Goal: Complete application form

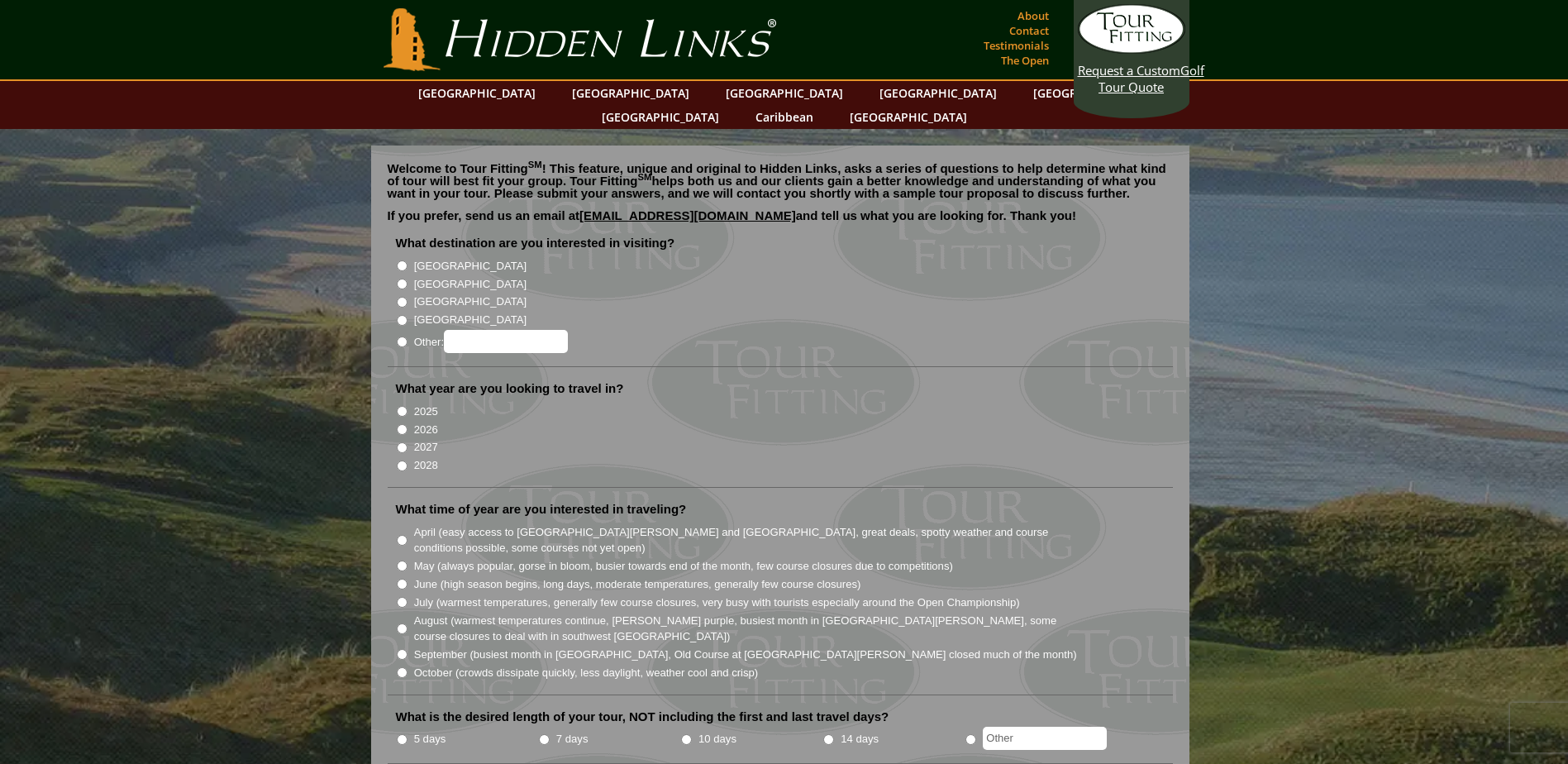
click at [400, 261] on input "[GEOGRAPHIC_DATA]" at bounding box center [402, 266] width 11 height 11
radio input "true"
click at [403, 297] on input "[GEOGRAPHIC_DATA]" at bounding box center [402, 302] width 11 height 11
radio input "true"
click at [402, 261] on input "[GEOGRAPHIC_DATA]" at bounding box center [402, 266] width 11 height 11
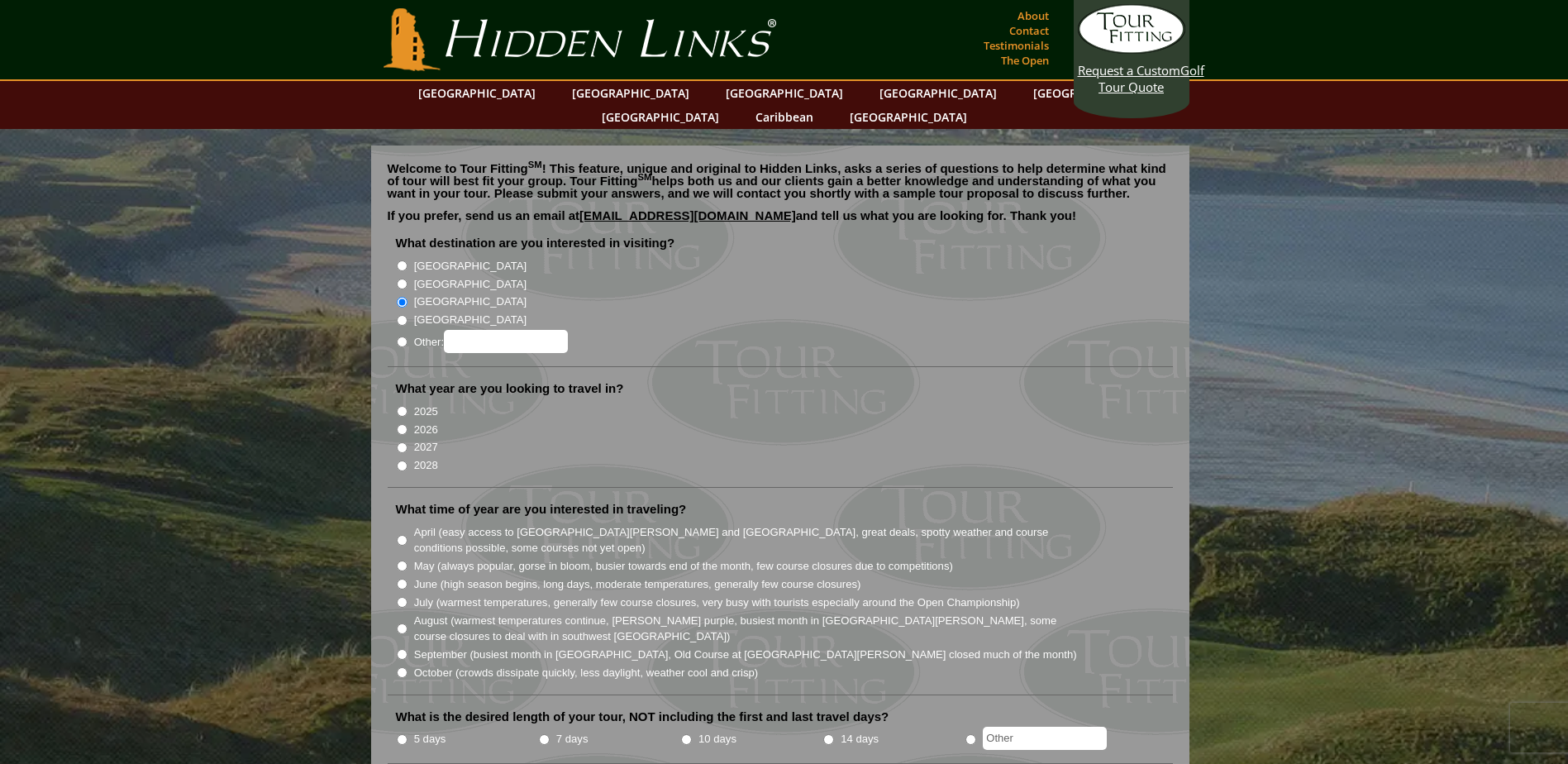
radio input "true"
click at [399, 278] on input "[GEOGRAPHIC_DATA]" at bounding box center [402, 284] width 11 height 11
radio input "true"
click at [397, 424] on input "2026" at bounding box center [402, 430] width 11 height 11
radio input "true"
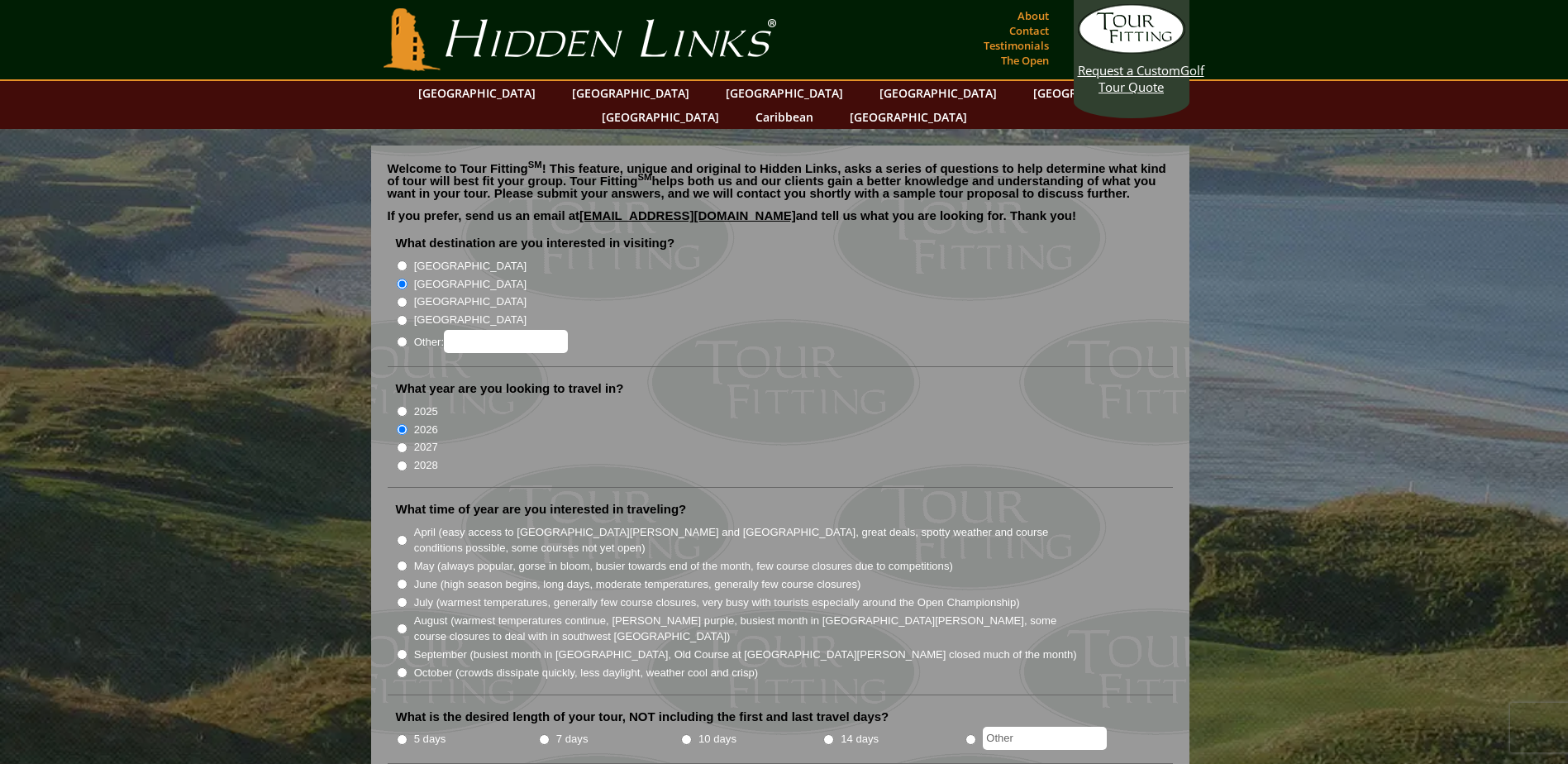
click at [397, 442] on input "2027" at bounding box center [402, 447] width 11 height 11
radio input "true"
click at [404, 424] on input "2026" at bounding box center [402, 430] width 11 height 11
radio input "true"
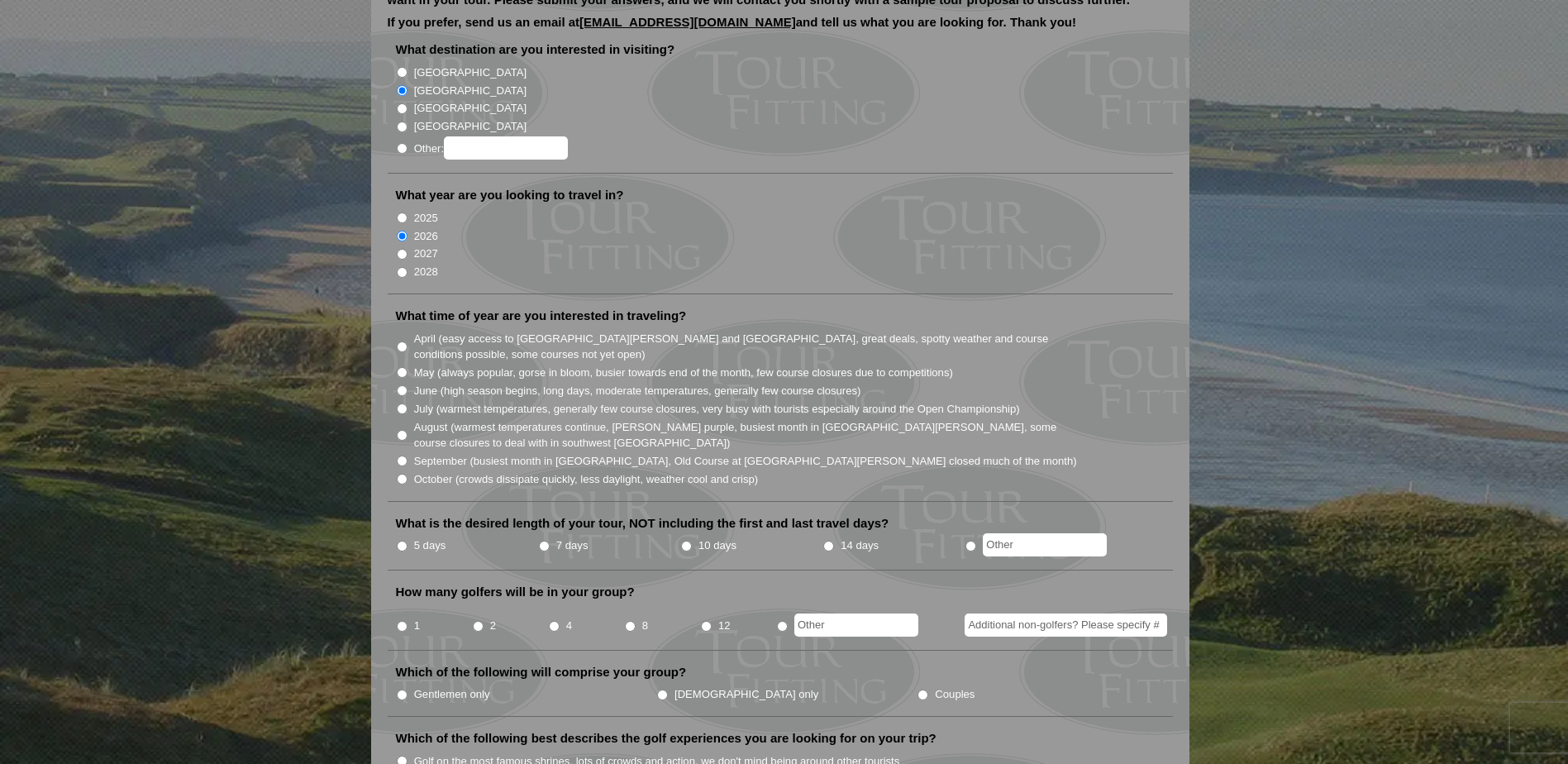
scroll to position [248, 0]
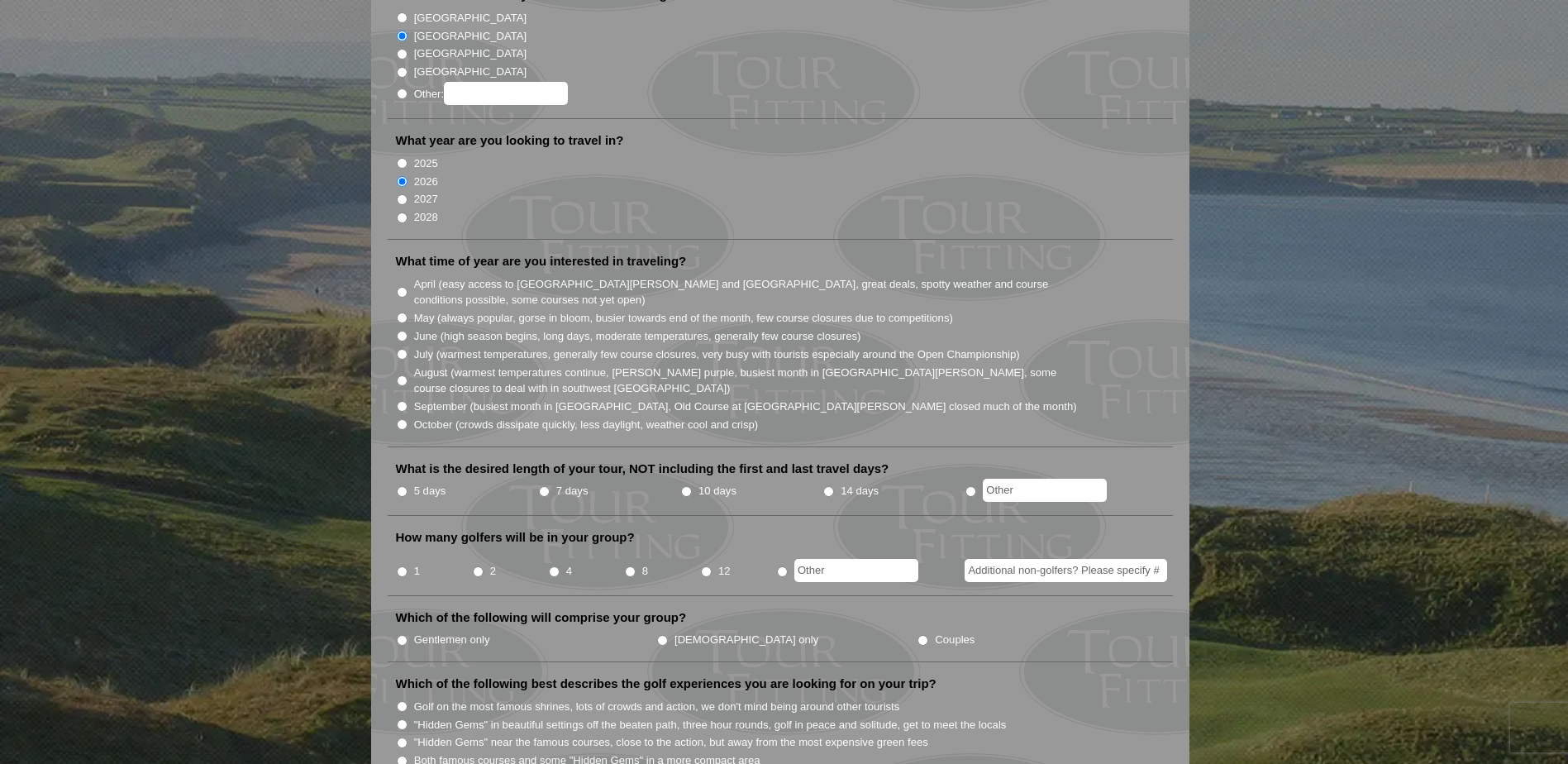
click at [404, 331] on input "June (high season begins, long days, moderate temperatures, generally few cours…" at bounding box center [402, 336] width 11 height 11
radio input "true"
click at [544, 487] on input "7 days" at bounding box center [544, 492] width 11 height 11
radio input "true"
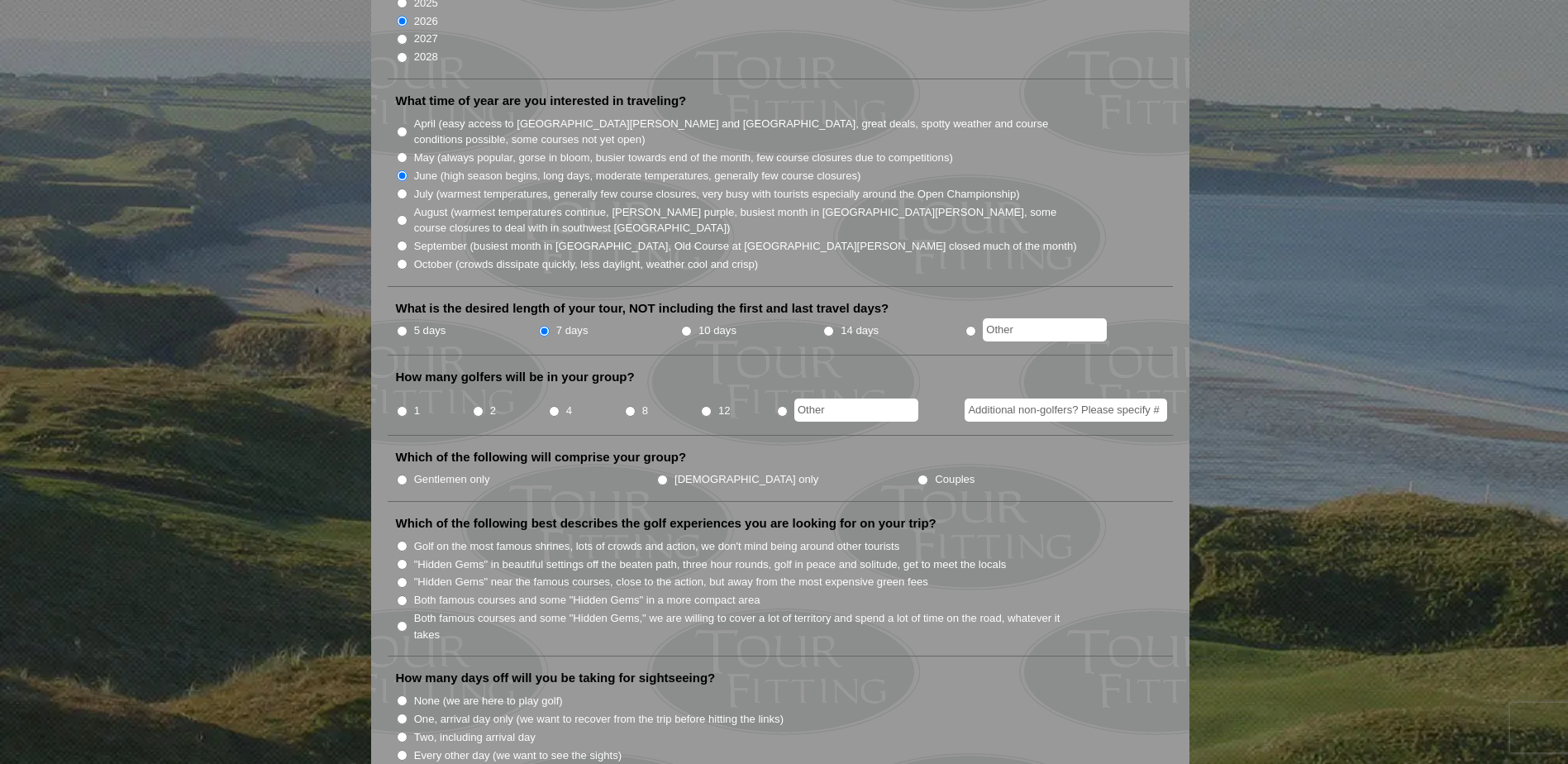
scroll to position [414, 0]
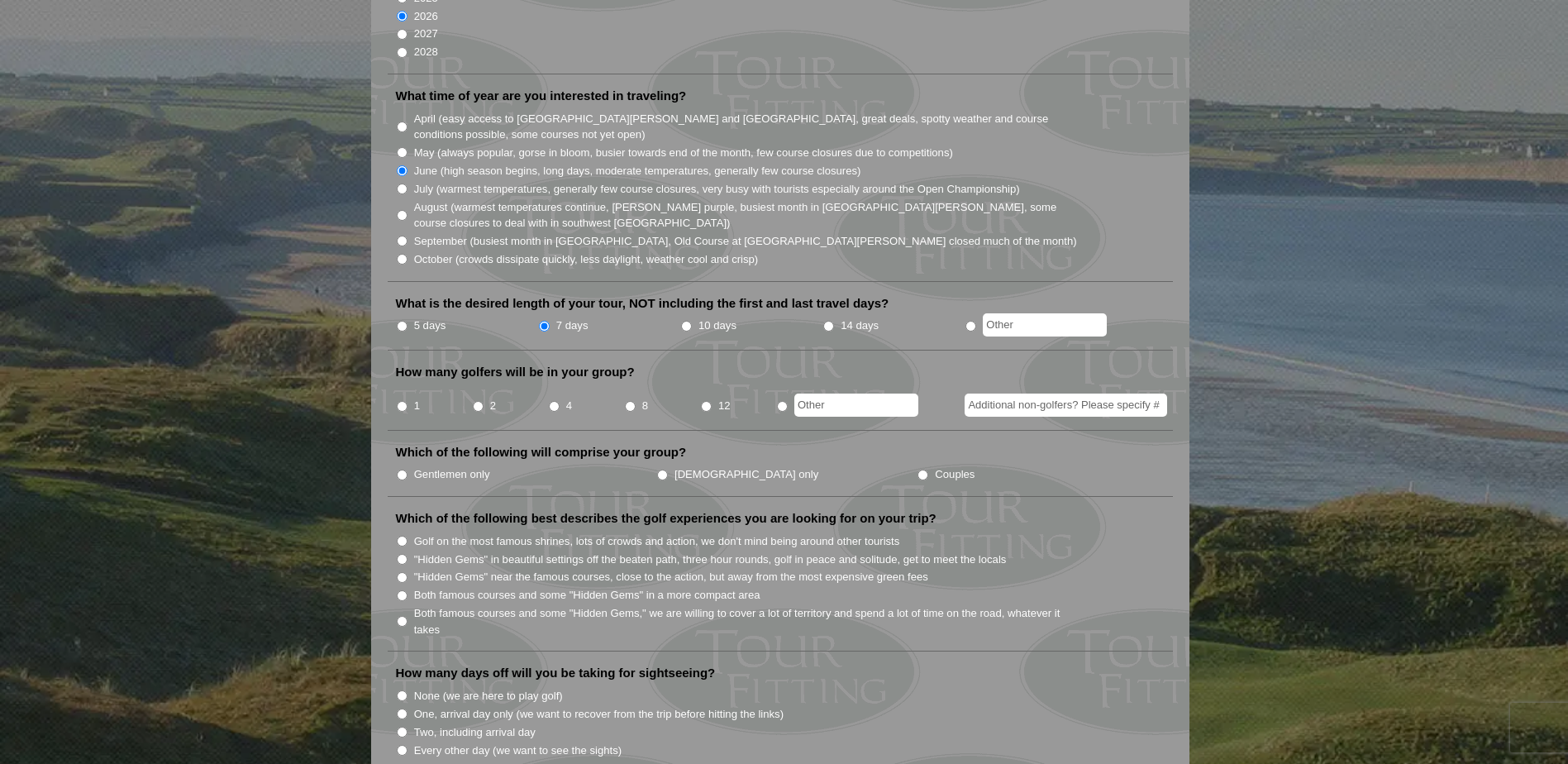
click at [549, 401] on input "4" at bounding box center [554, 406] width 11 height 11
radio input "true"
click at [918, 470] on input "Couples" at bounding box center [923, 475] width 11 height 11
radio input "true"
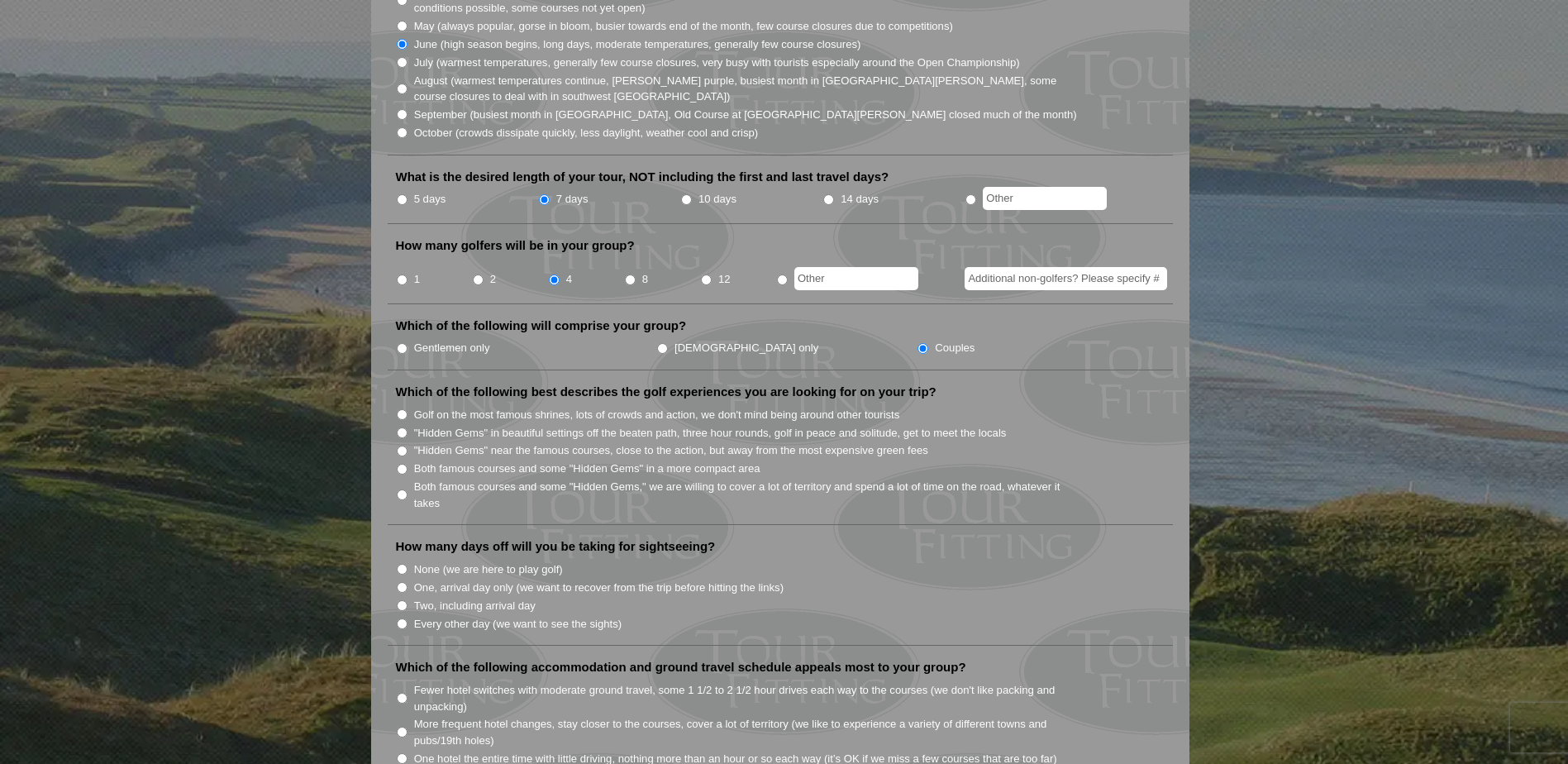
scroll to position [579, 0]
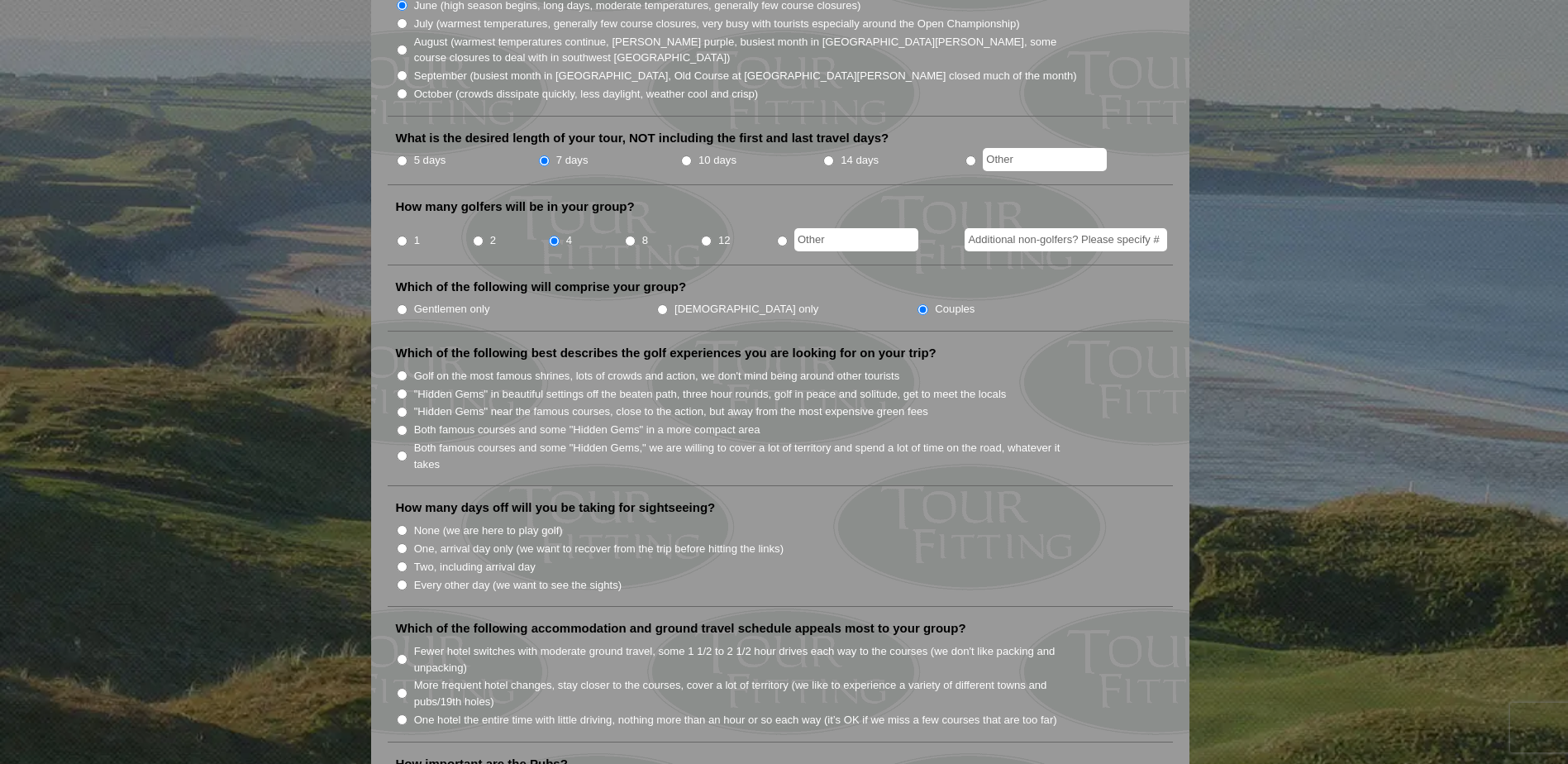
click at [406, 425] on input "Both famous courses and some "Hidden Gems" in a more compact area" at bounding box center [402, 430] width 11 height 11
radio input "true"
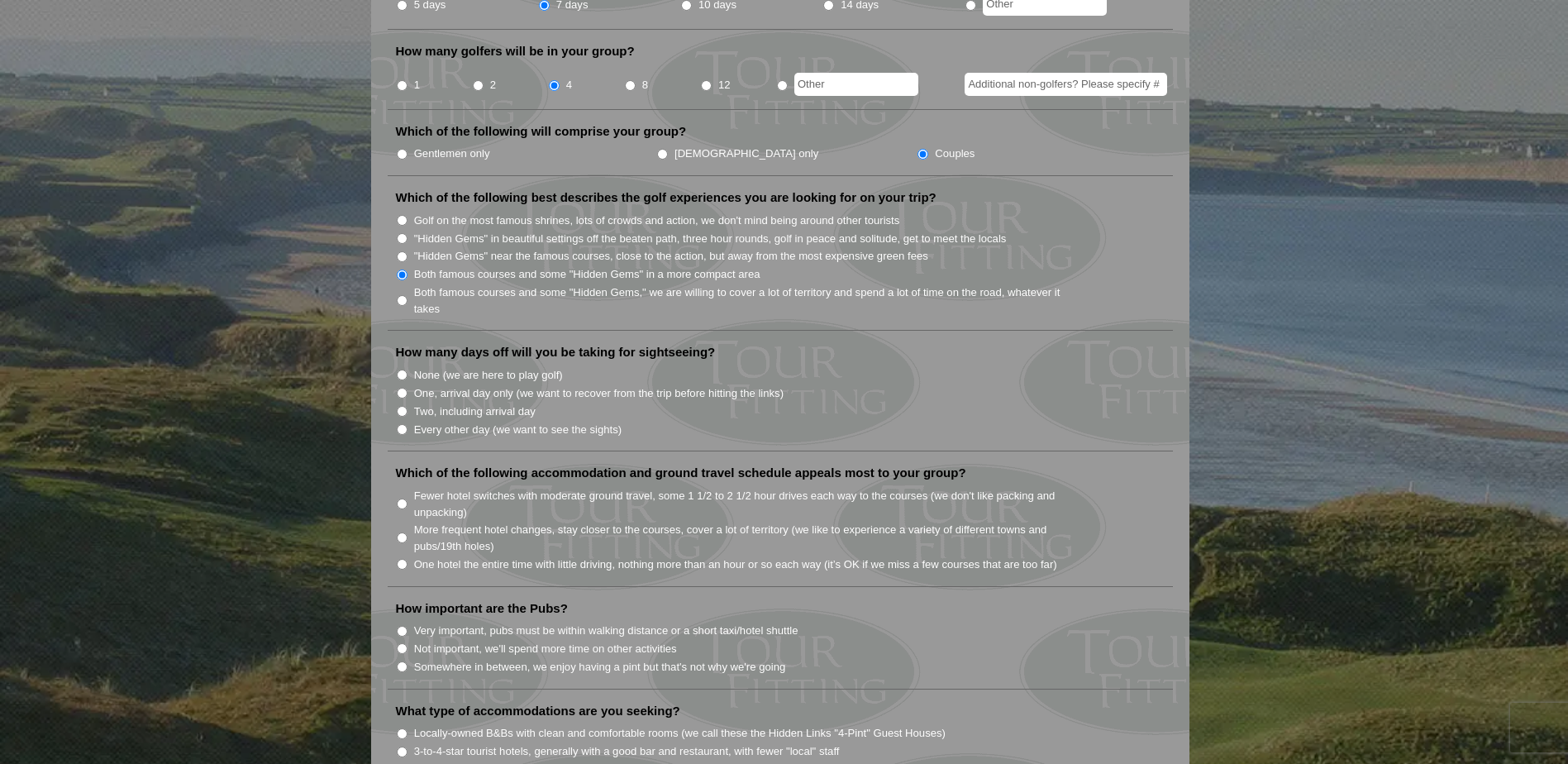
scroll to position [826, 0]
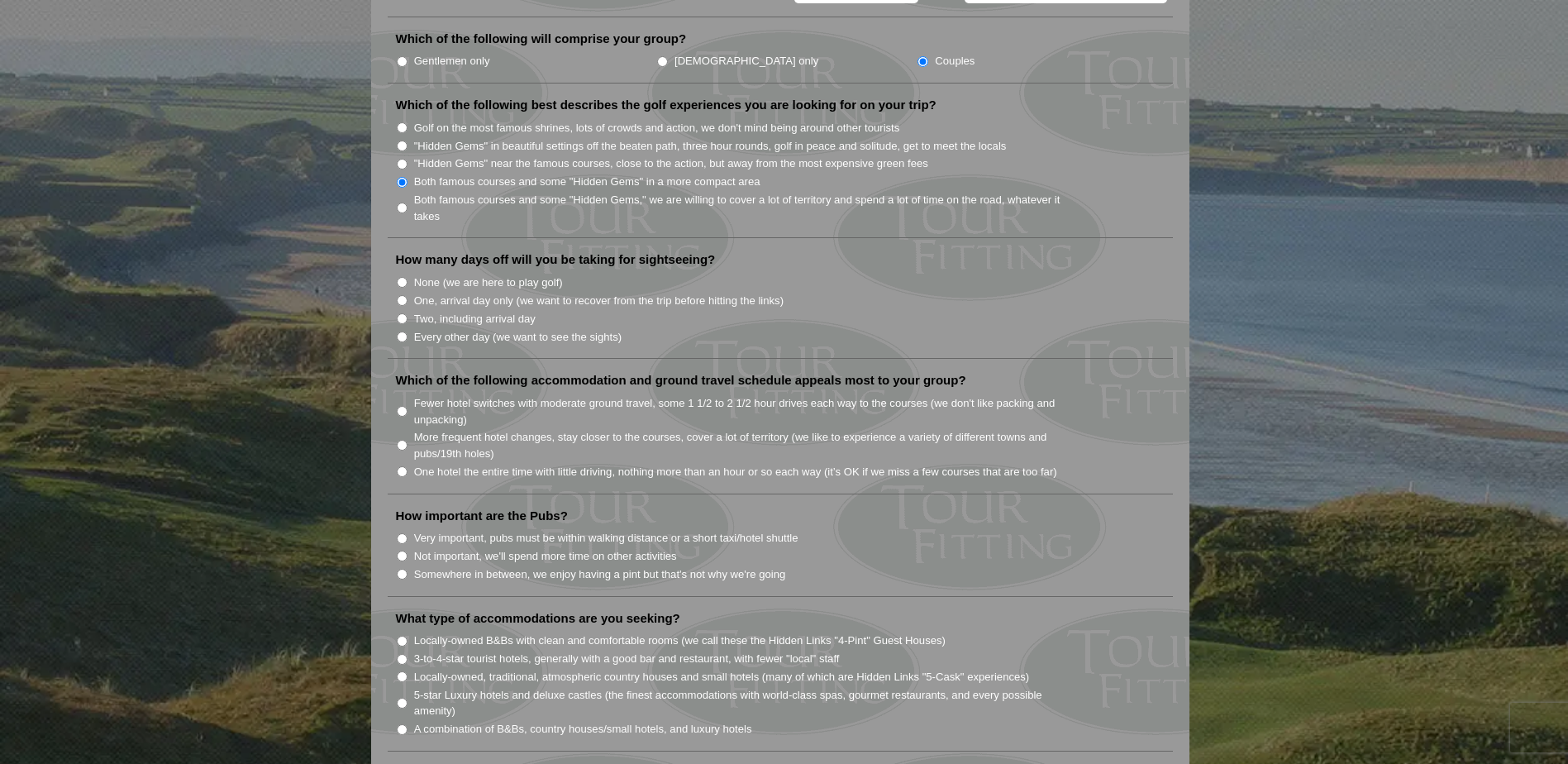
click at [404, 313] on input "Two, including arrival day" at bounding box center [402, 318] width 11 height 11
radio input "true"
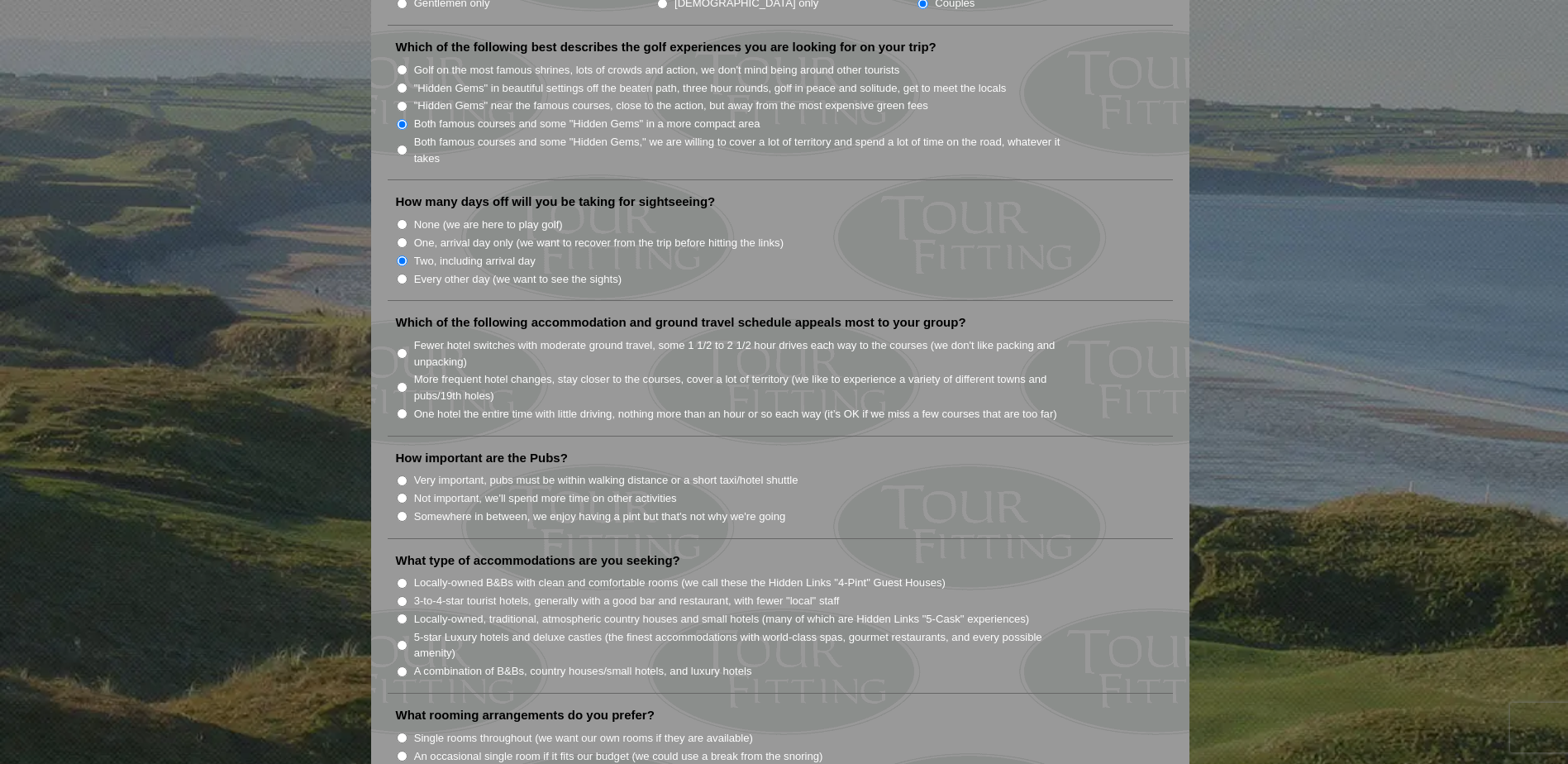
scroll to position [992, 0]
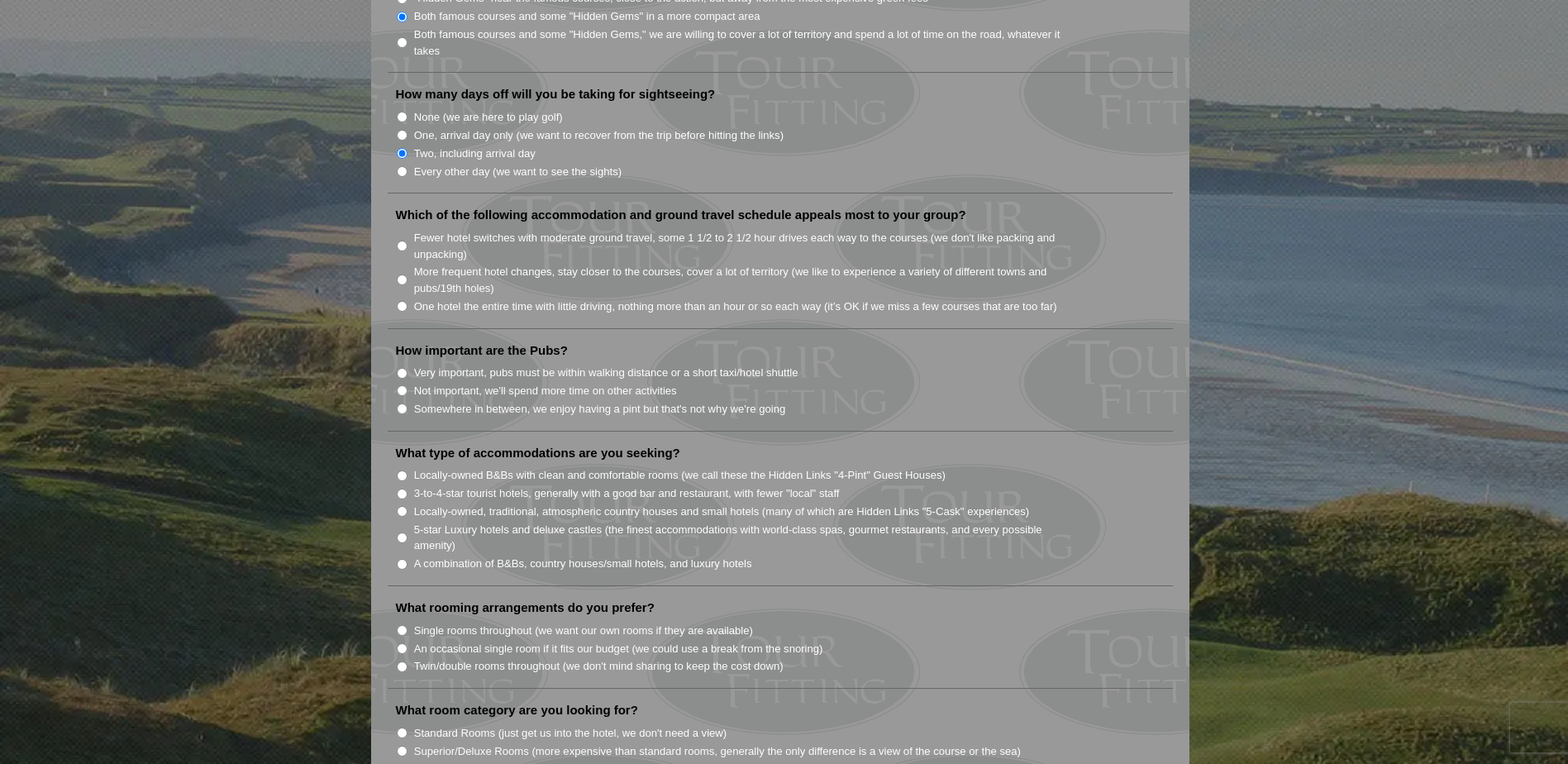
click at [405, 240] on input "Fewer hotel switches with moderate ground travel, some 1 1/2 to 2 1/2 hour driv…" at bounding box center [402, 245] width 11 height 11
radio input "true"
click at [398, 404] on input "Somewhere in between, we enjoy having a pint but that's not why we're going" at bounding box center [402, 409] width 11 height 11
radio input "true"
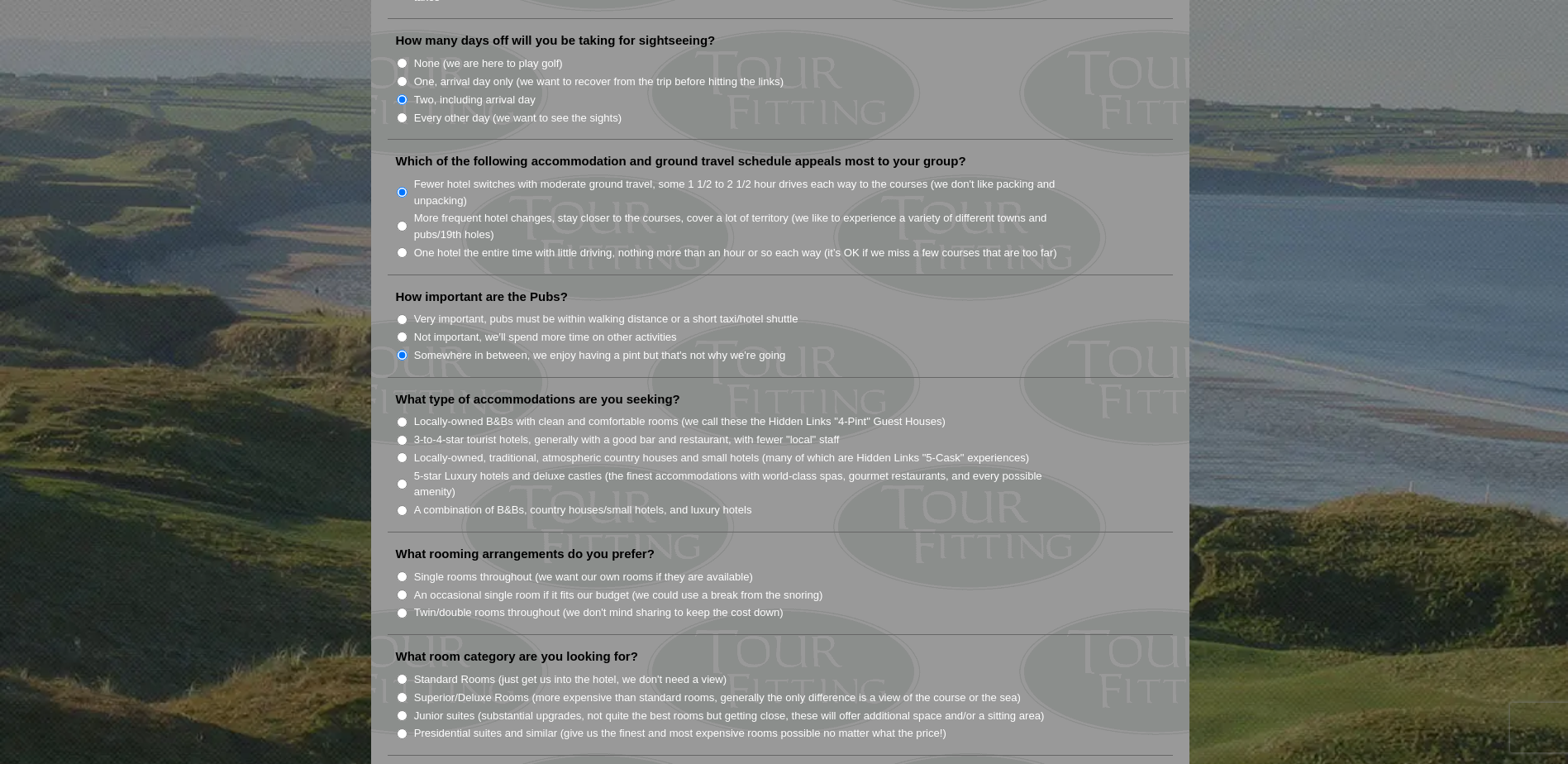
scroll to position [1074, 0]
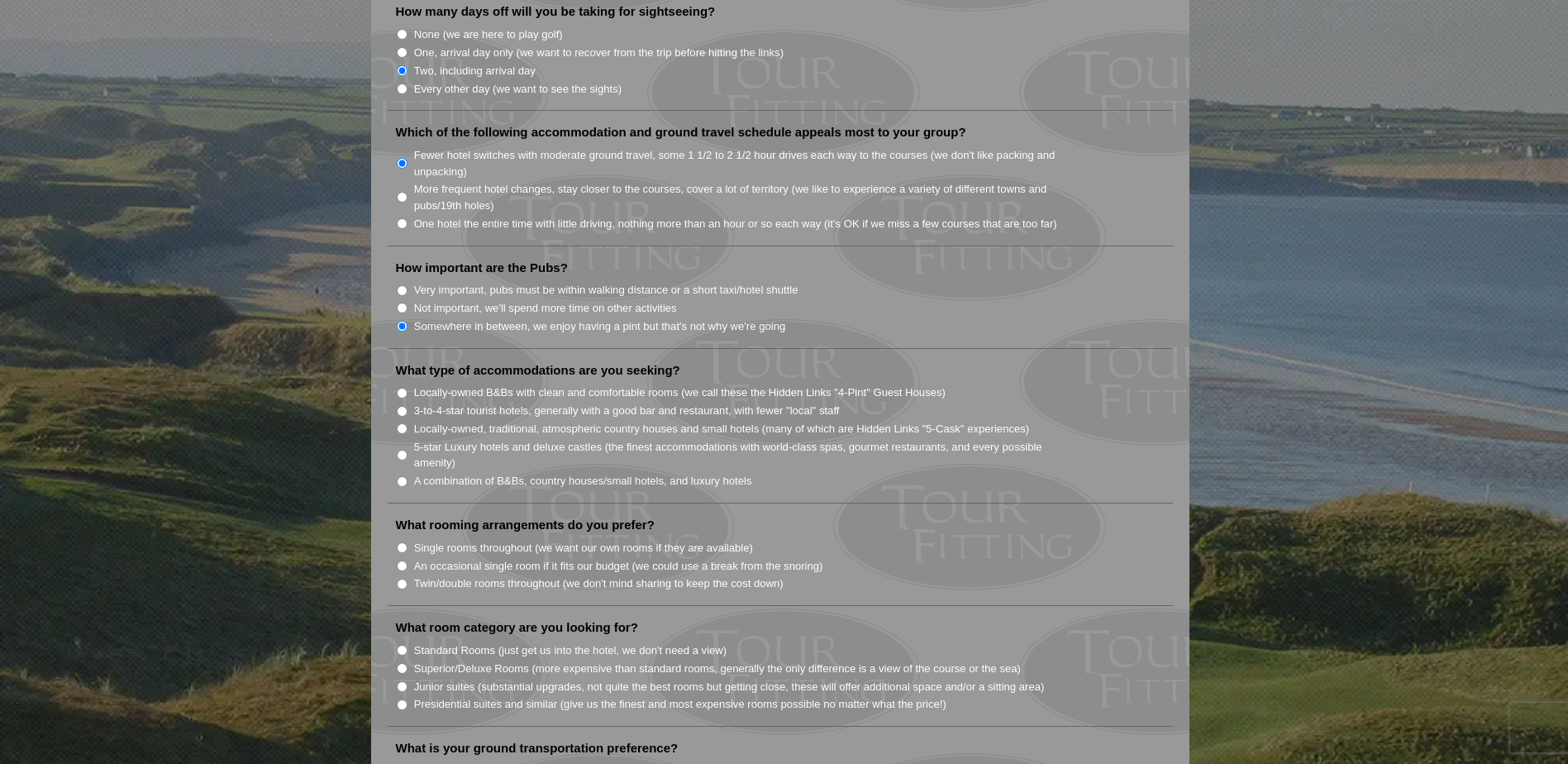
click at [403, 302] on input "Not important, we'll spend more time on other activities" at bounding box center [402, 308] width 11 height 11
radio input "true"
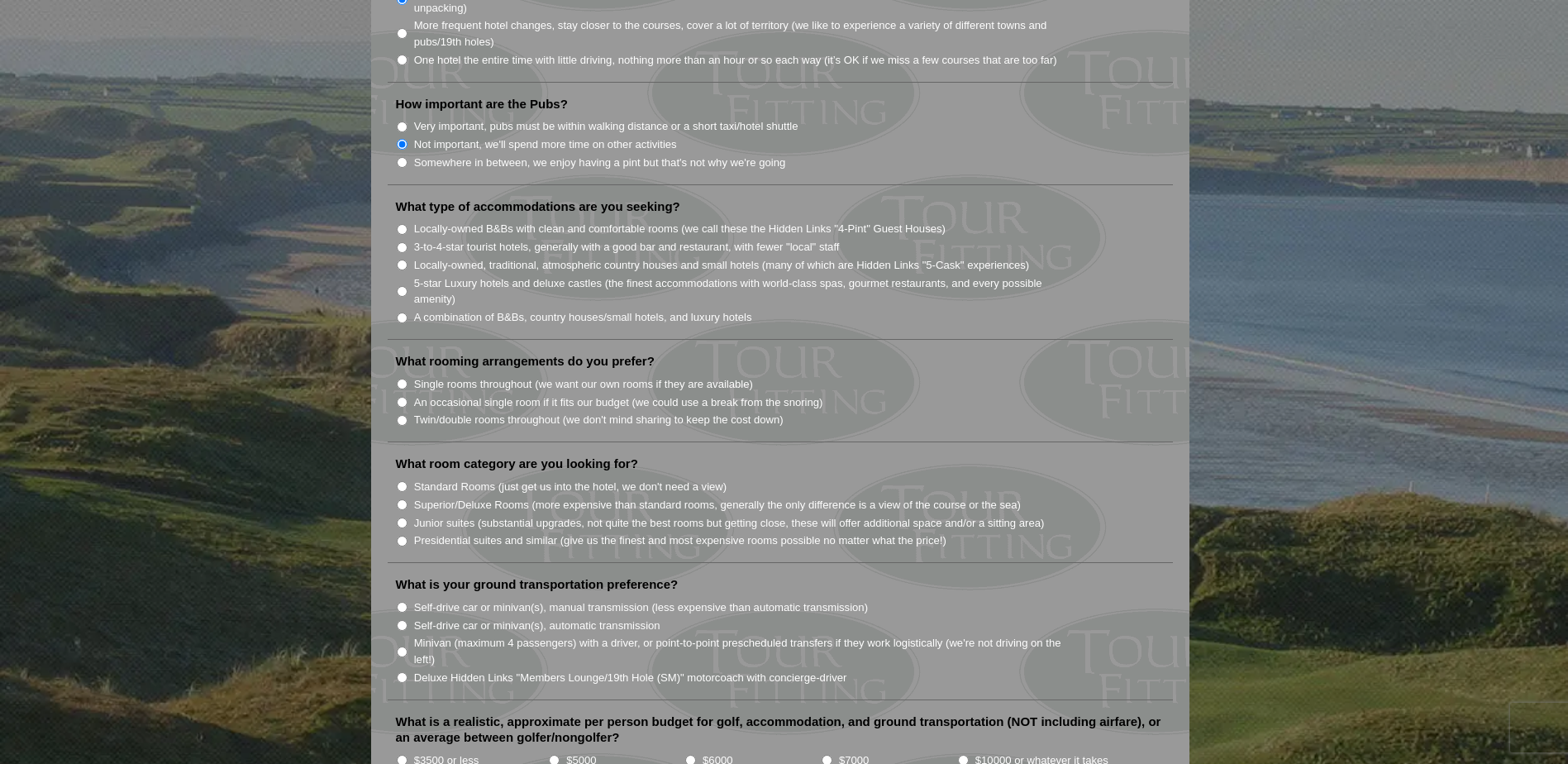
scroll to position [1240, 0]
click at [402, 310] on input "A combination of B&Bs, country houses/small hotels, and luxury hotels" at bounding box center [402, 316] width 11 height 11
radio input "true"
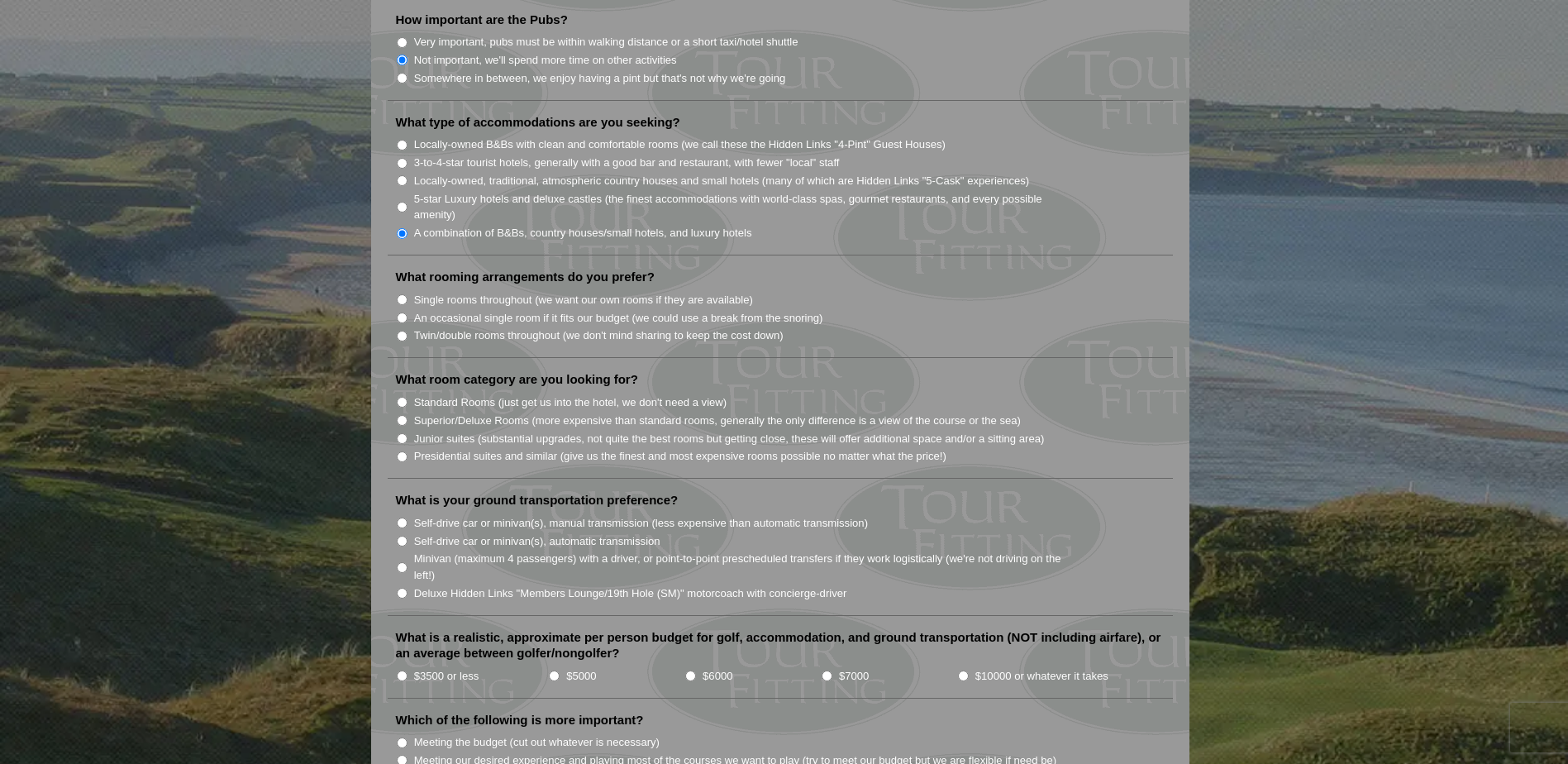
click at [403, 331] on input "Twin/double rooms throughout (we don't mind sharing to keep the cost down)" at bounding box center [402, 336] width 11 height 11
radio input "true"
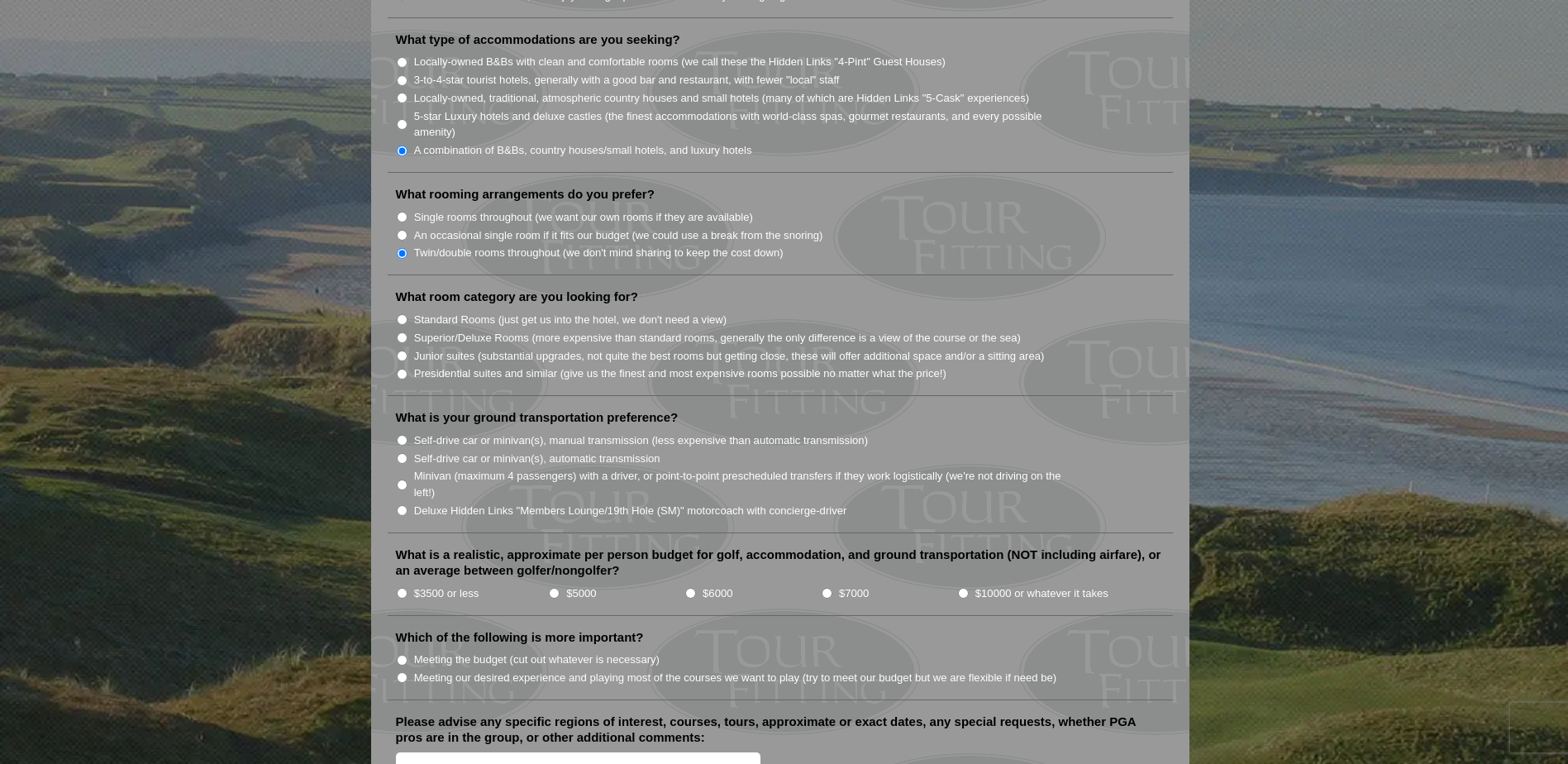
click at [398, 314] on input "Standard Rooms (just get us into the hotel, we don't need a view)" at bounding box center [402, 319] width 11 height 11
radio input "true"
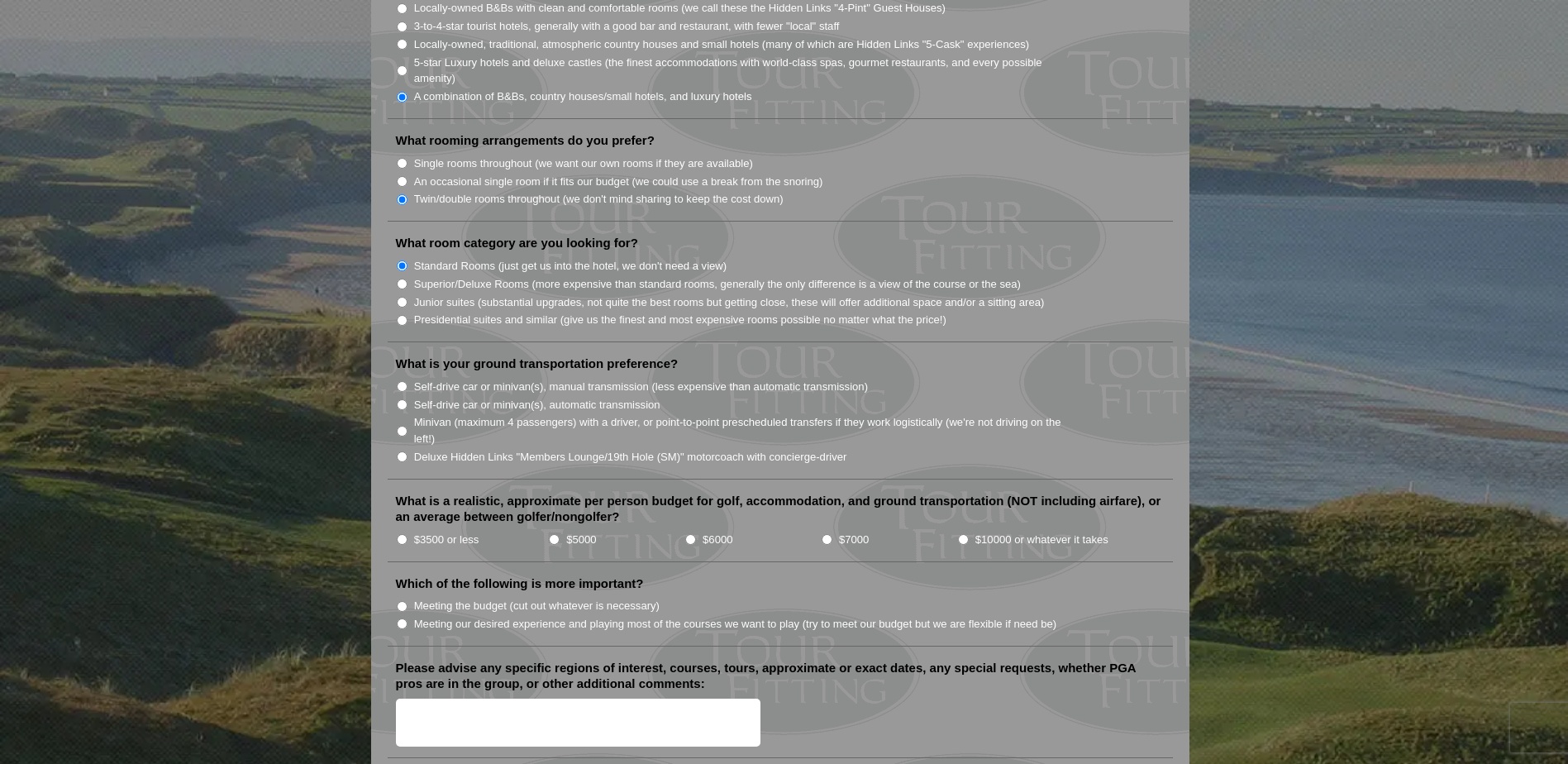
scroll to position [1488, 0]
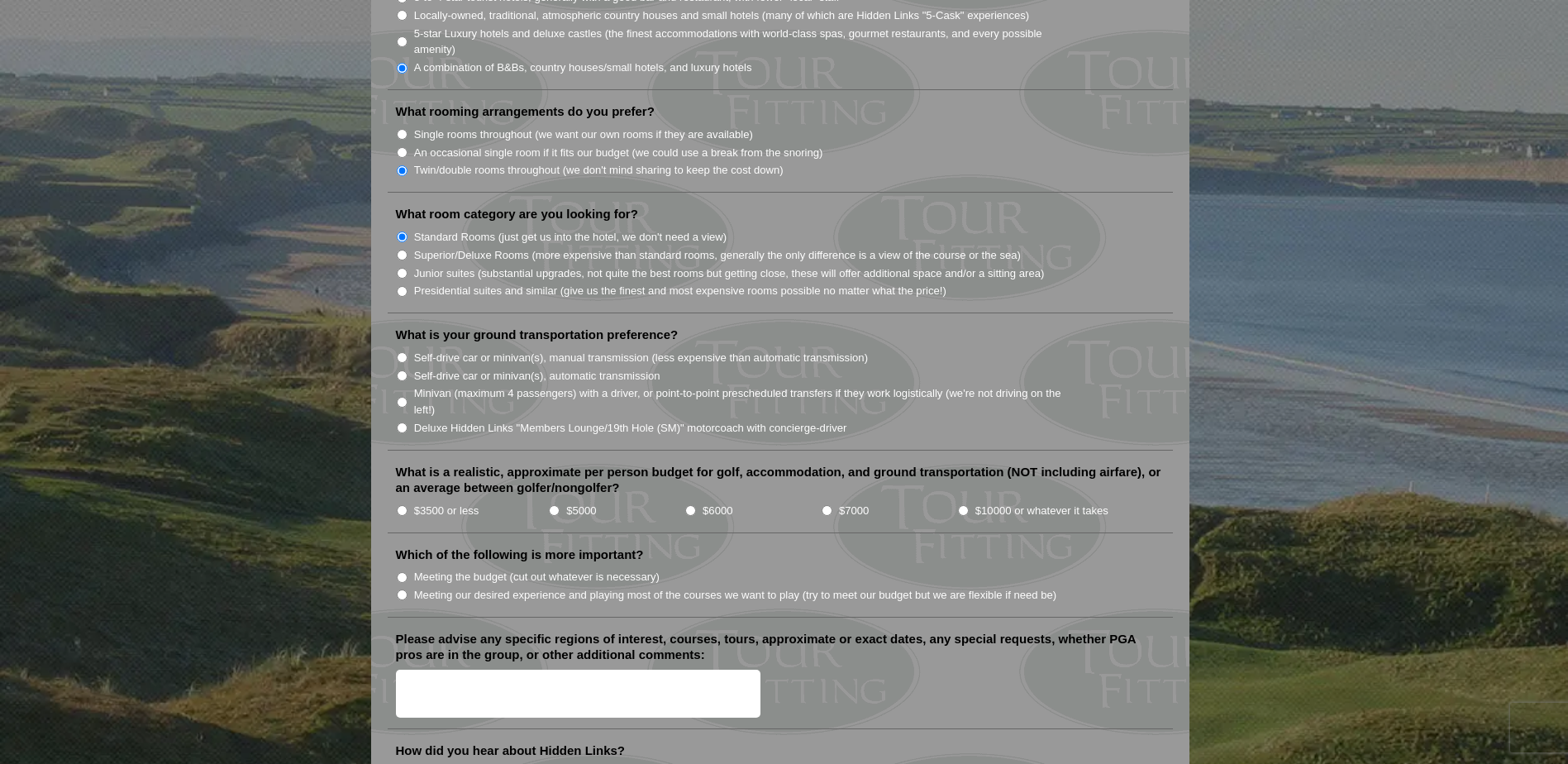
click at [402, 370] on input "Self-drive car or minivan(s), automatic transmission" at bounding box center [402, 375] width 11 height 11
radio input "true"
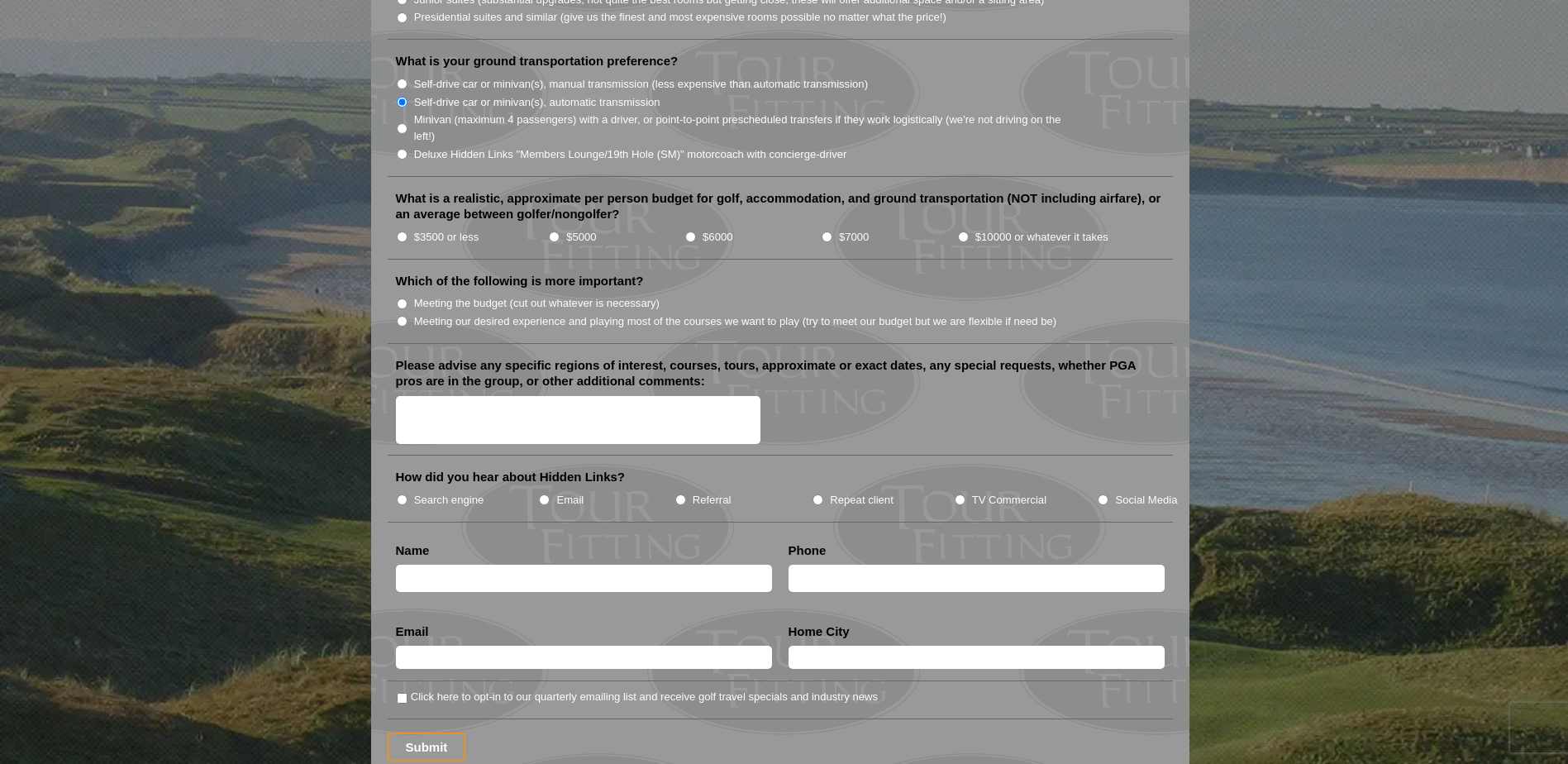
scroll to position [1736, 0]
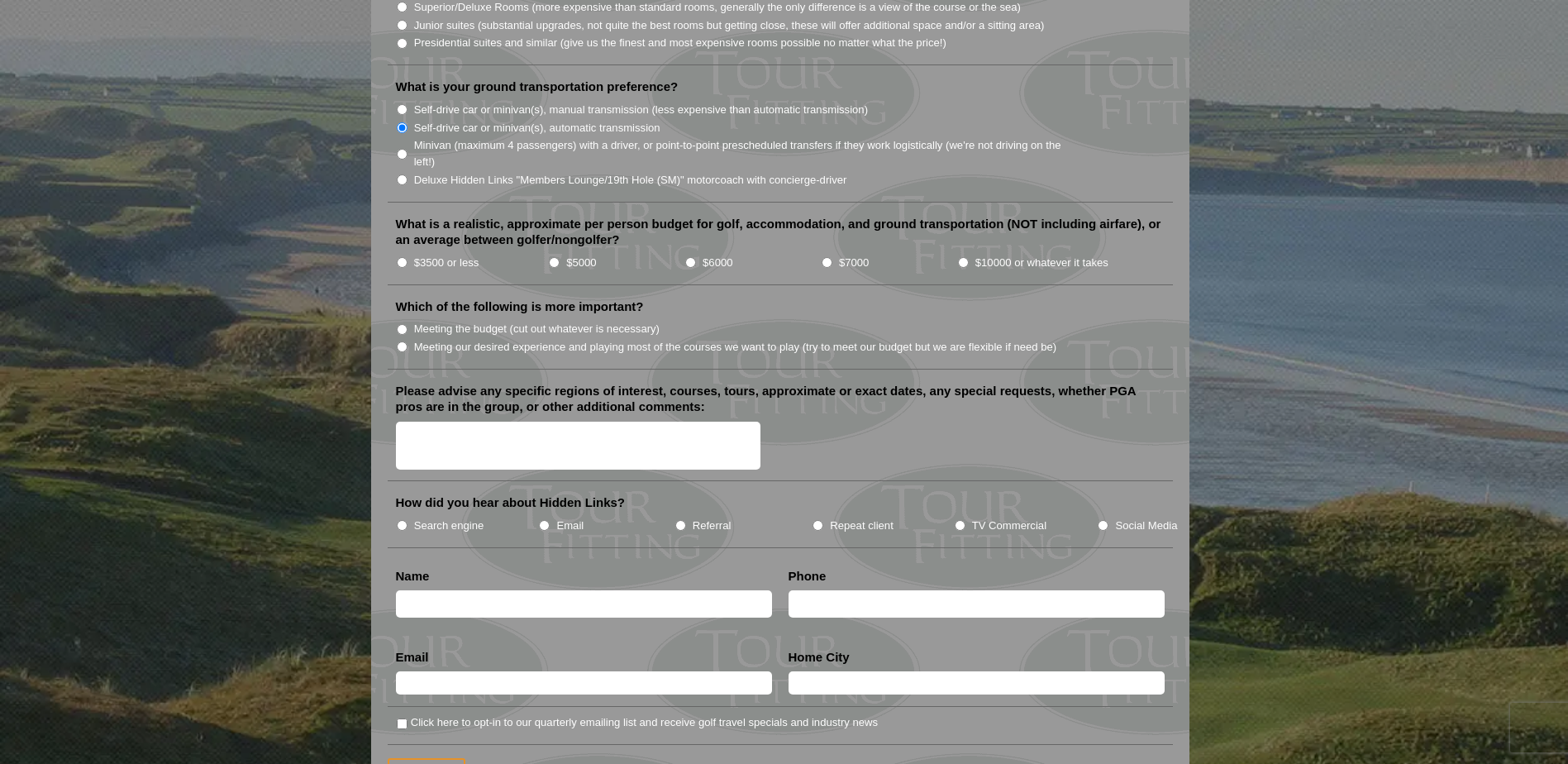
click at [554, 257] on input "$5000" at bounding box center [554, 262] width 11 height 11
radio input "true"
click at [406, 342] on input "Meeting our desired experience and playing most of the courses we want to play …" at bounding box center [402, 347] width 11 height 11
radio input "true"
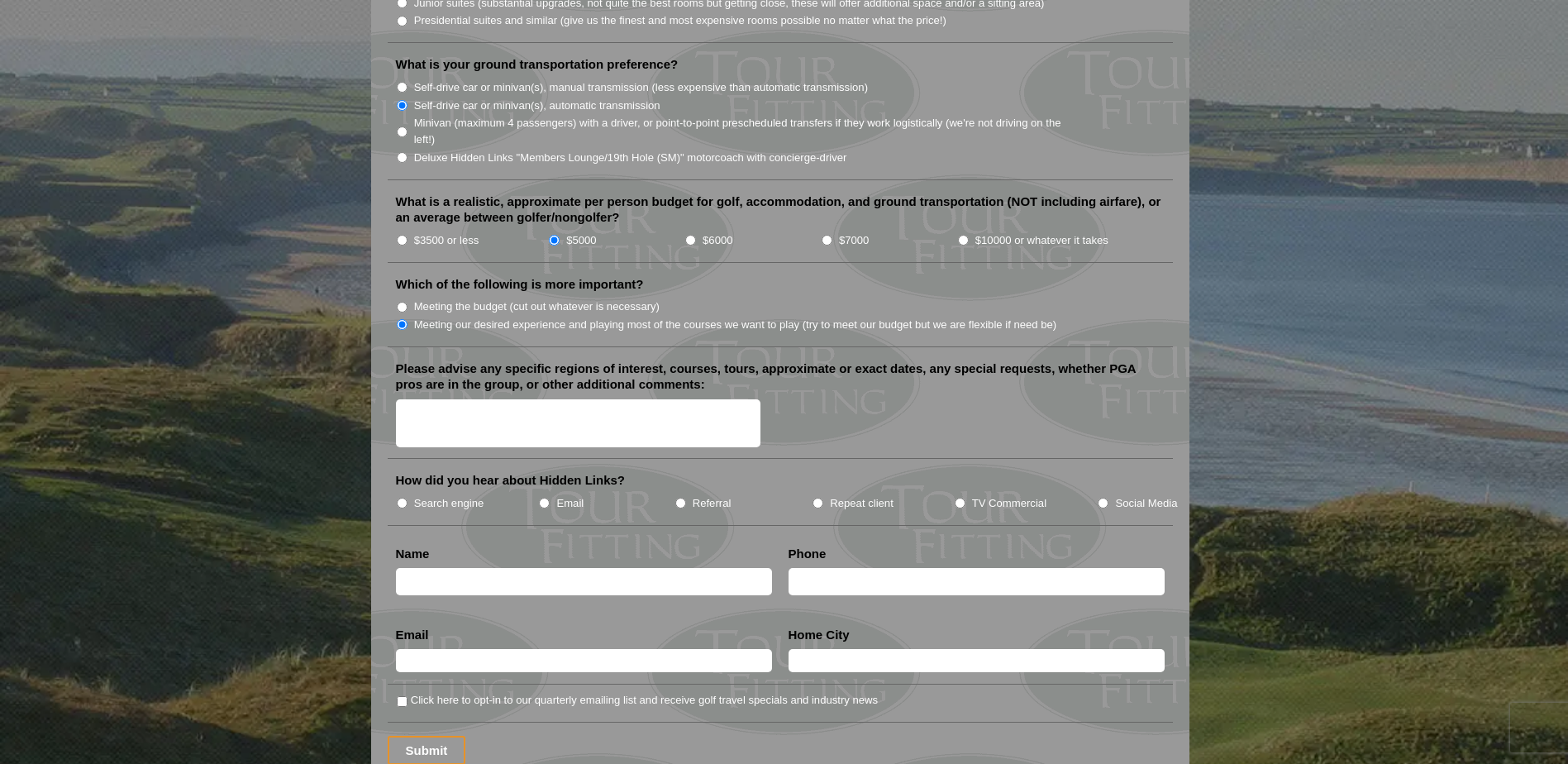
scroll to position [1653, 0]
